Goal: Find specific page/section: Find specific page/section

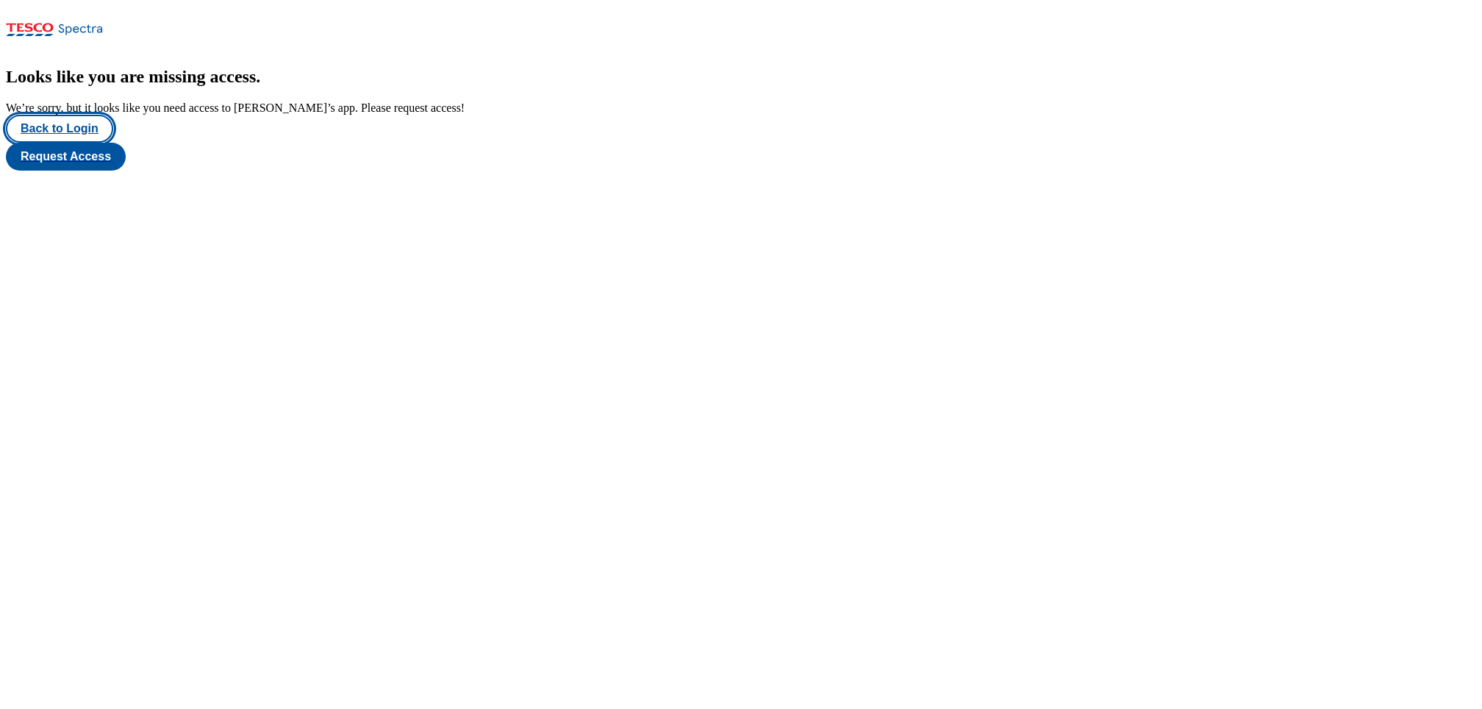
click at [76, 143] on button "Back to Login" at bounding box center [59, 129] width 107 height 28
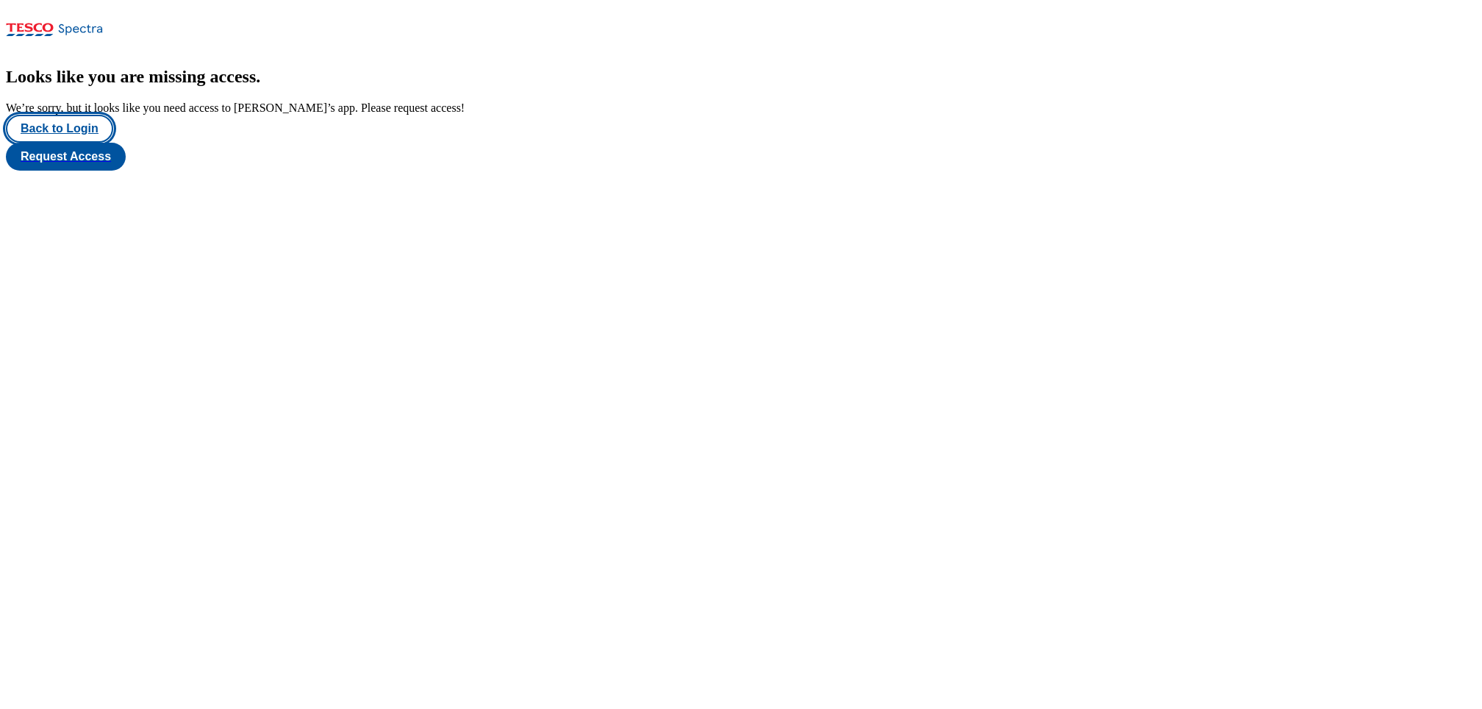
click at [18, 143] on button "Back to Login" at bounding box center [59, 129] width 107 height 28
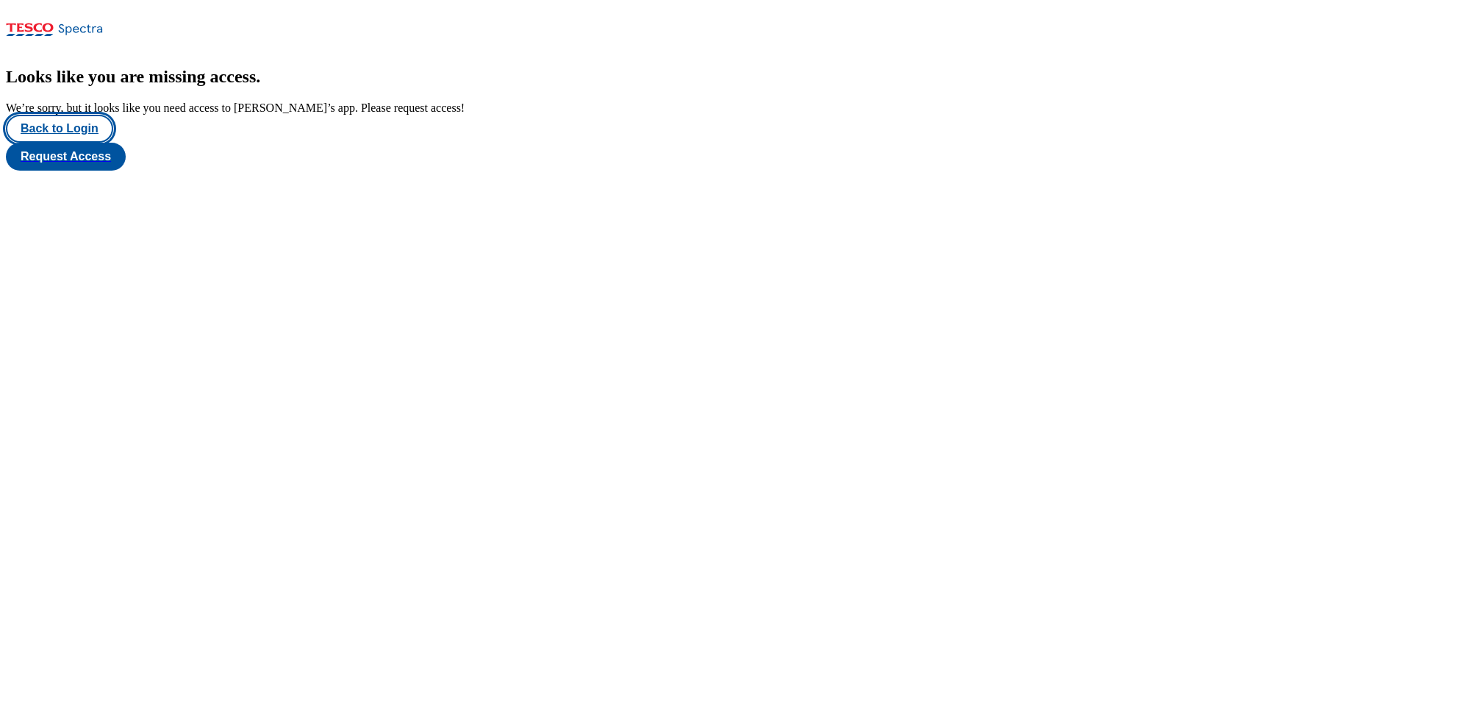
click at [94, 143] on button "Back to Login" at bounding box center [59, 129] width 107 height 28
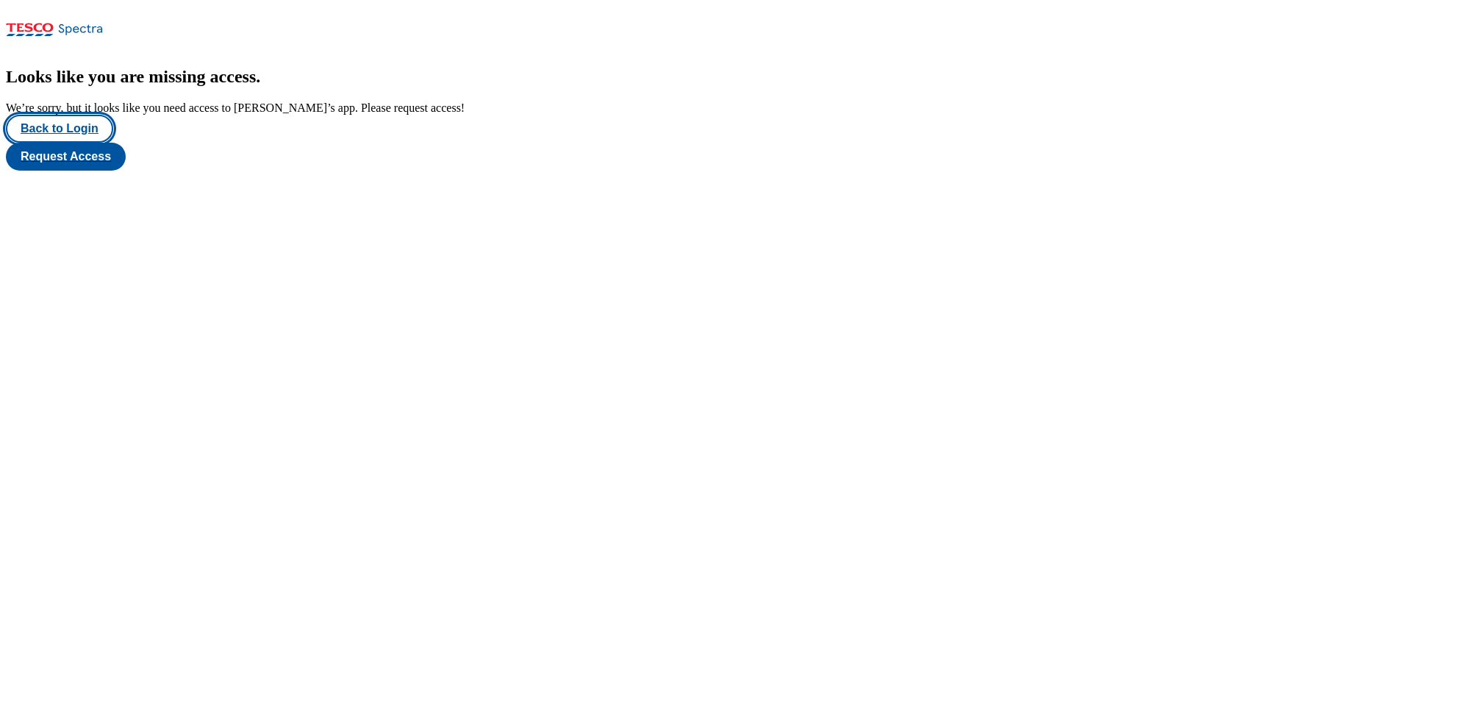
click at [65, 143] on button "Back to Login" at bounding box center [59, 129] width 107 height 28
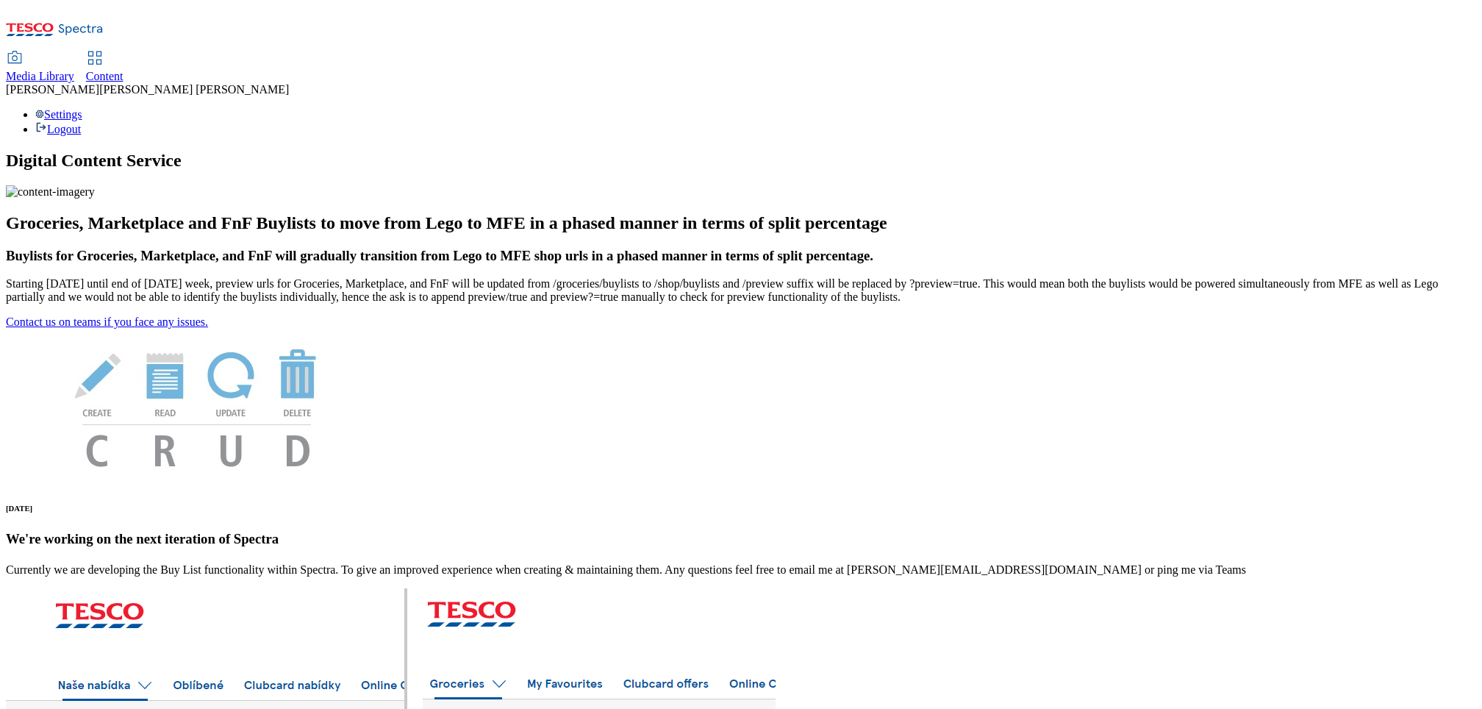
click at [123, 70] on div "Content" at bounding box center [104, 76] width 37 height 13
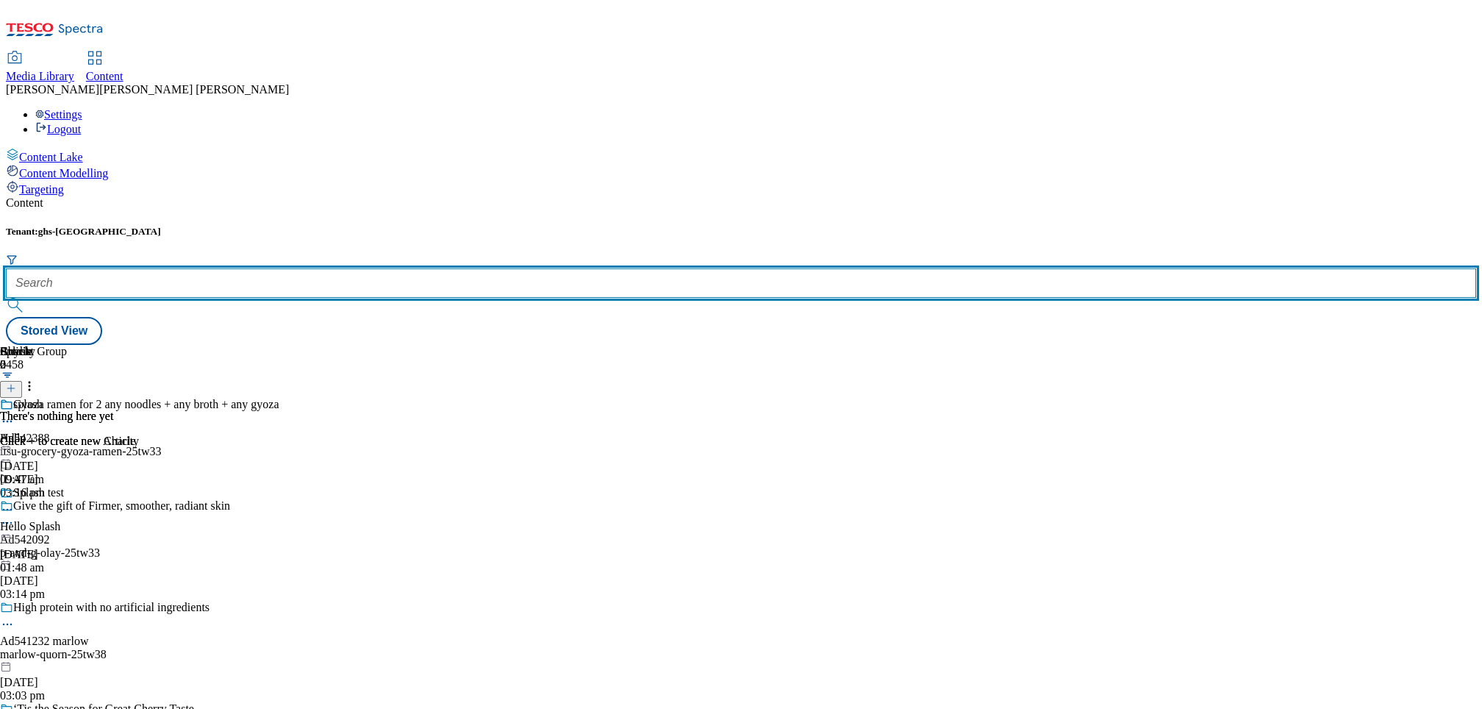
click at [332, 268] on input "text" at bounding box center [741, 282] width 1470 height 29
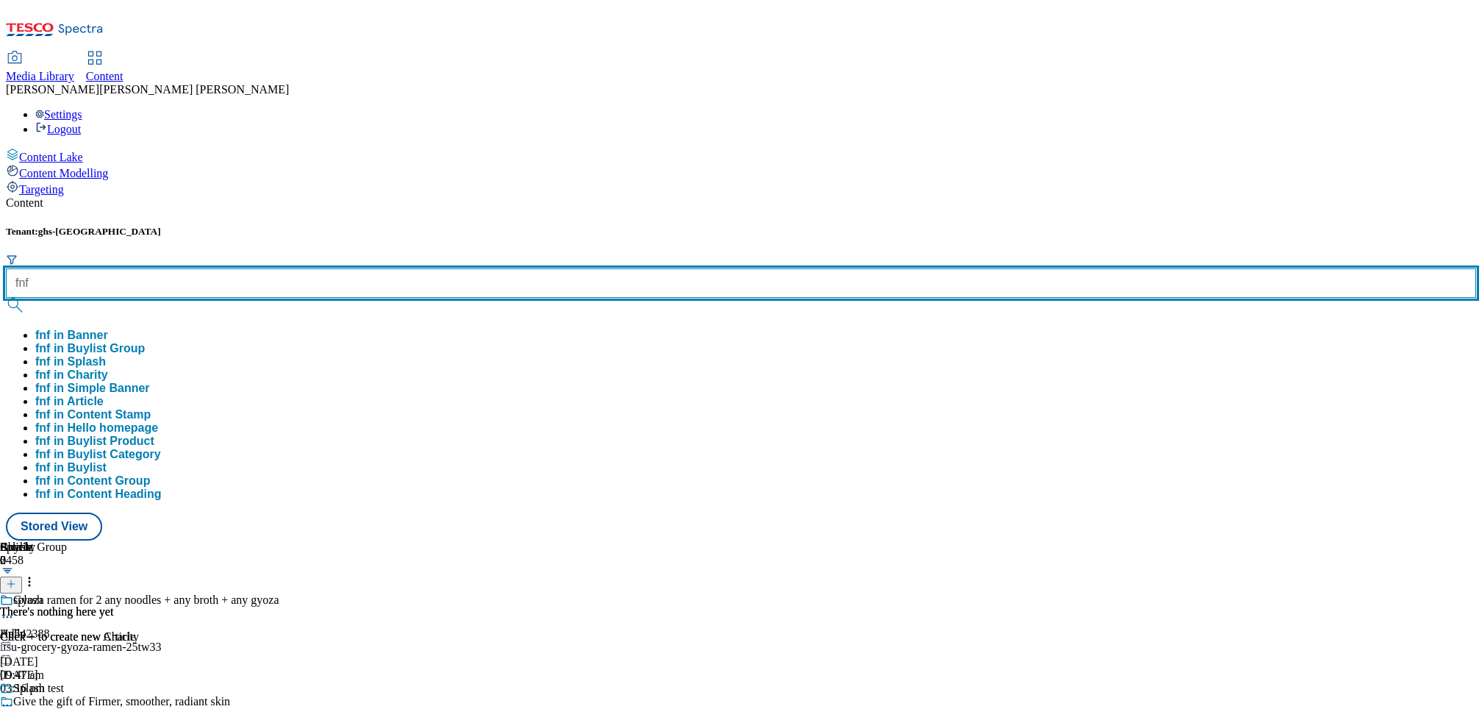
type input "fnf"
click at [6, 298] on button "submit" at bounding box center [16, 305] width 21 height 15
